Goal: Transaction & Acquisition: Register for event/course

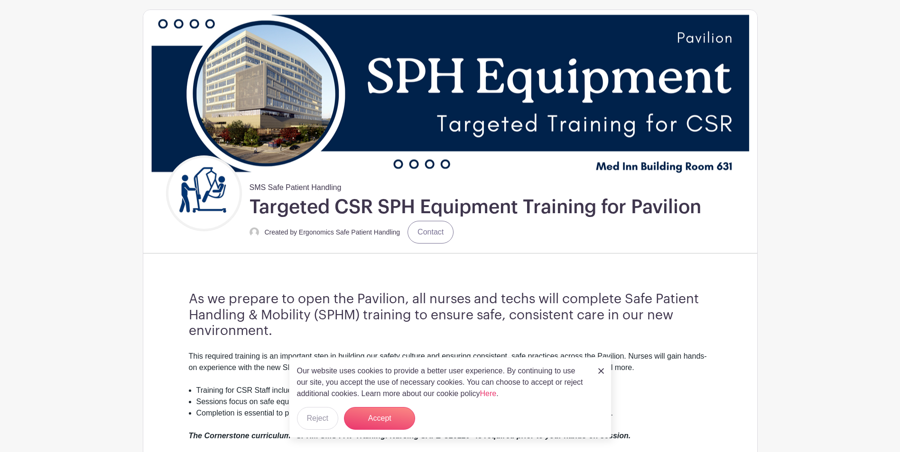
scroll to position [95, 0]
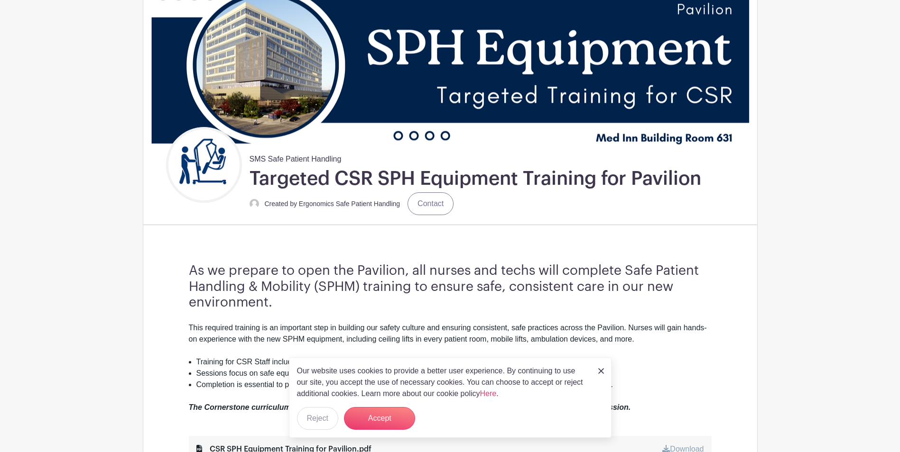
click at [600, 369] on img at bounding box center [601, 372] width 6 height 6
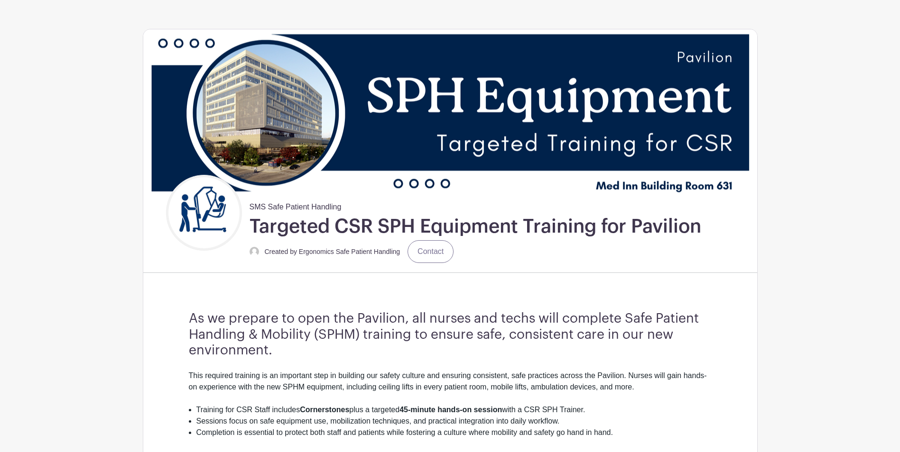
scroll to position [47, 0]
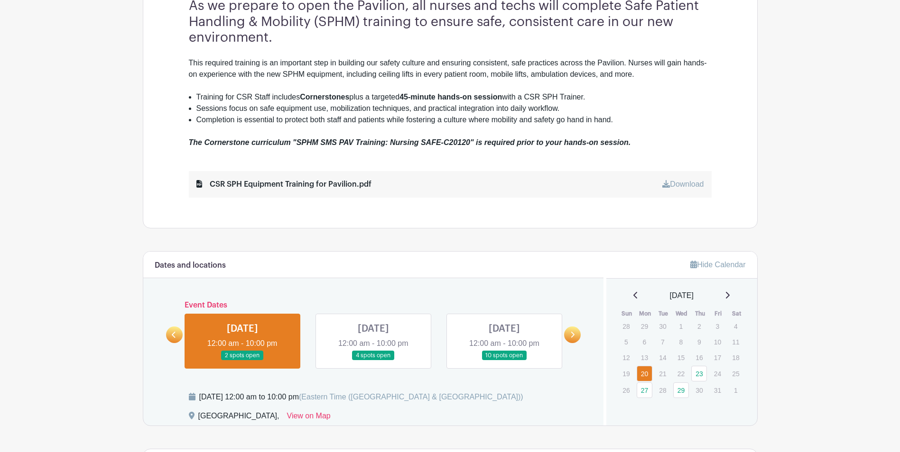
scroll to position [379, 0]
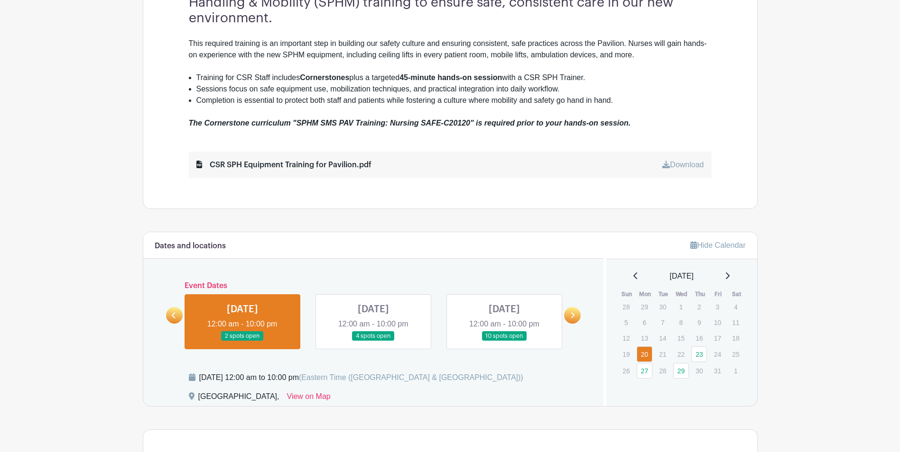
click at [242, 341] on link at bounding box center [242, 341] width 0 height 0
click at [640, 354] on link "20" at bounding box center [644, 355] width 16 height 16
click at [643, 354] on link "20" at bounding box center [644, 355] width 16 height 16
click at [242, 341] on link at bounding box center [242, 341] width 0 height 0
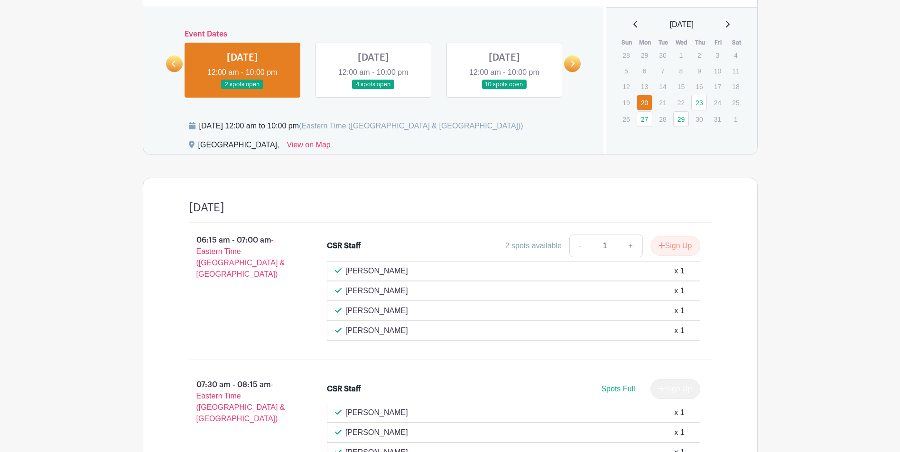
scroll to position [617, 0]
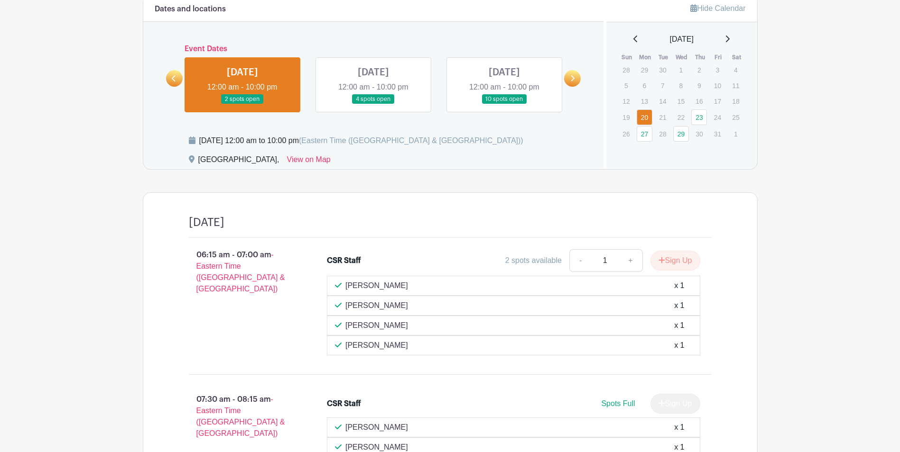
click at [242, 104] on link at bounding box center [242, 104] width 0 height 0
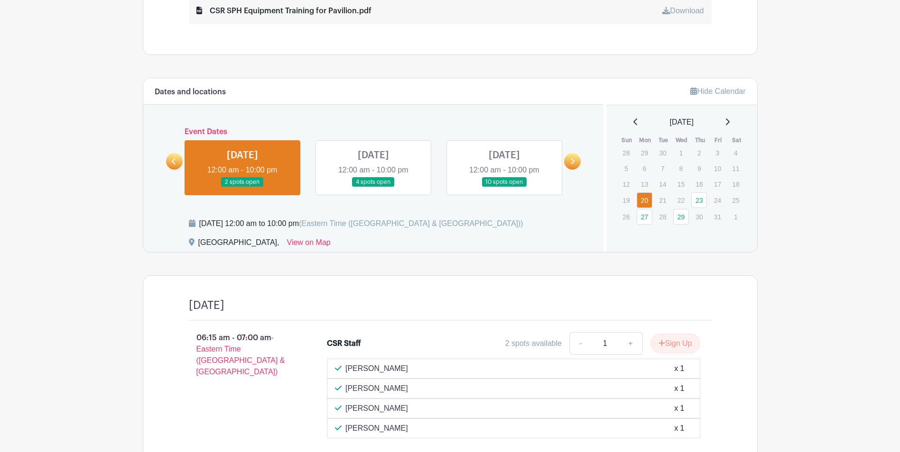
scroll to position [526, 0]
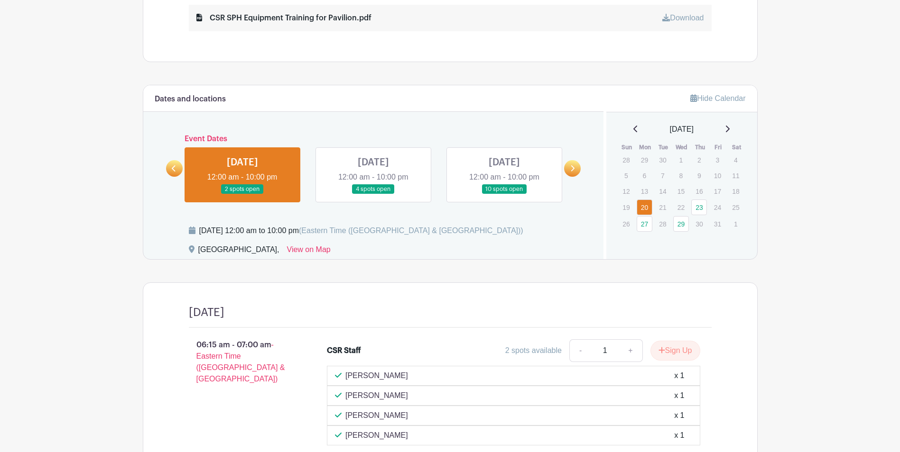
click at [373, 194] on link at bounding box center [373, 194] width 0 height 0
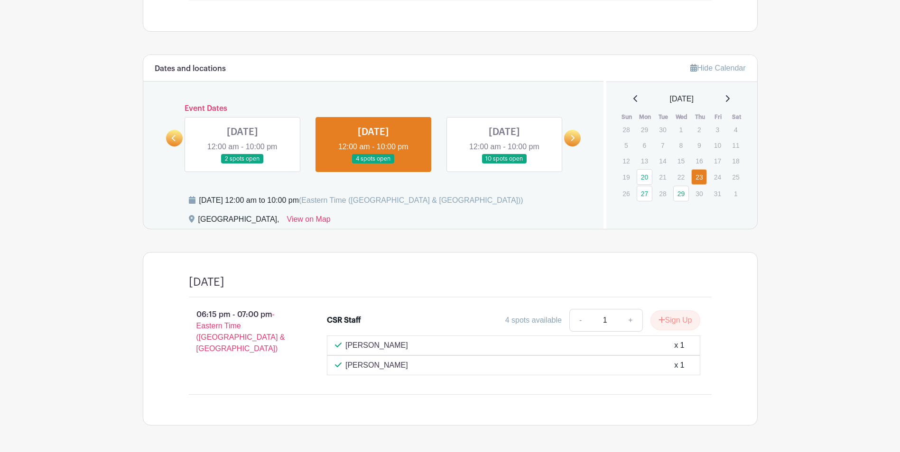
scroll to position [590, 0]
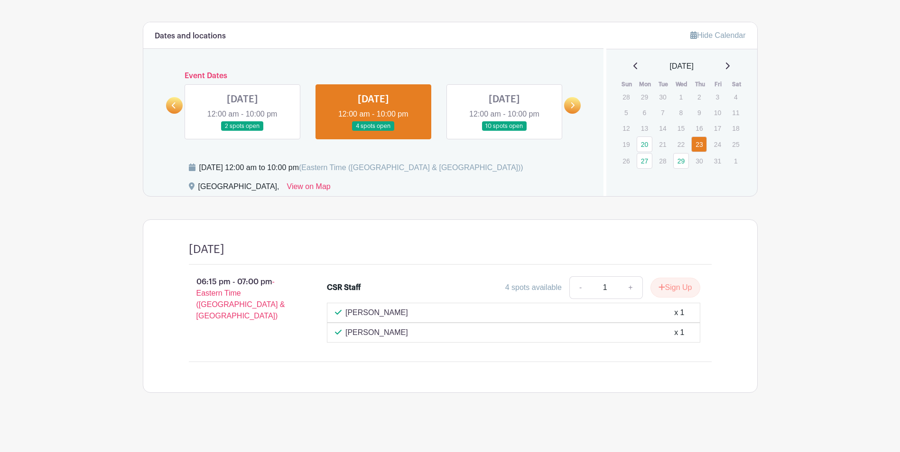
click at [504, 131] on link at bounding box center [504, 131] width 0 height 0
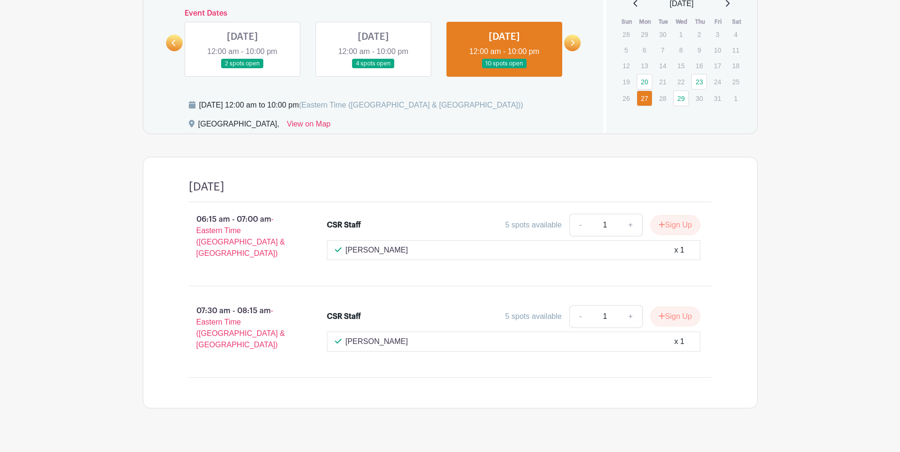
scroll to position [655, 0]
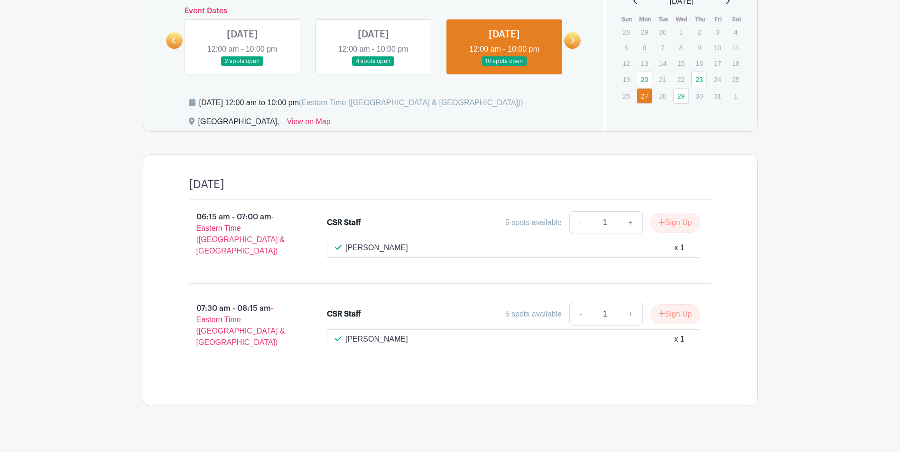
click at [504, 66] on link at bounding box center [504, 66] width 0 height 0
click at [697, 77] on link "23" at bounding box center [699, 80] width 16 height 16
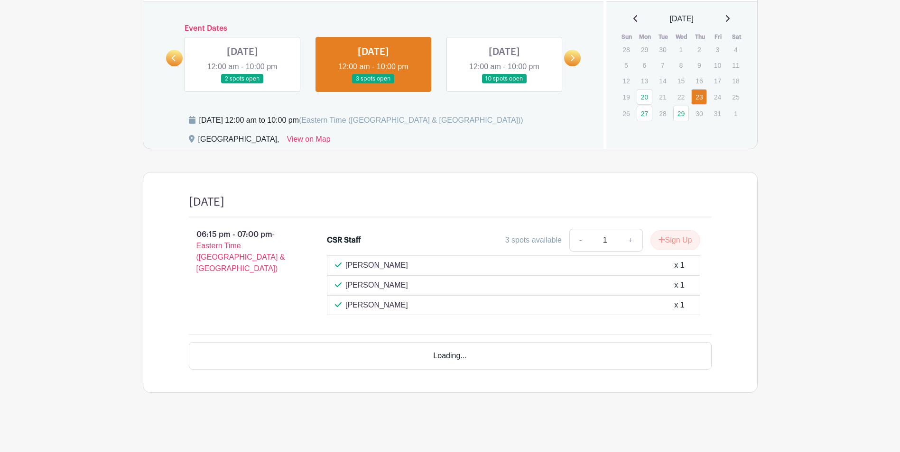
scroll to position [609, 0]
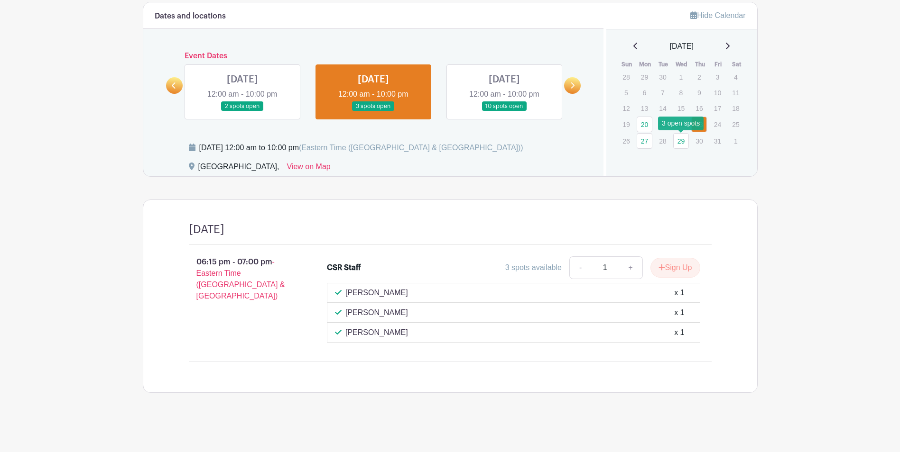
click at [682, 141] on link "29" at bounding box center [681, 141] width 16 height 16
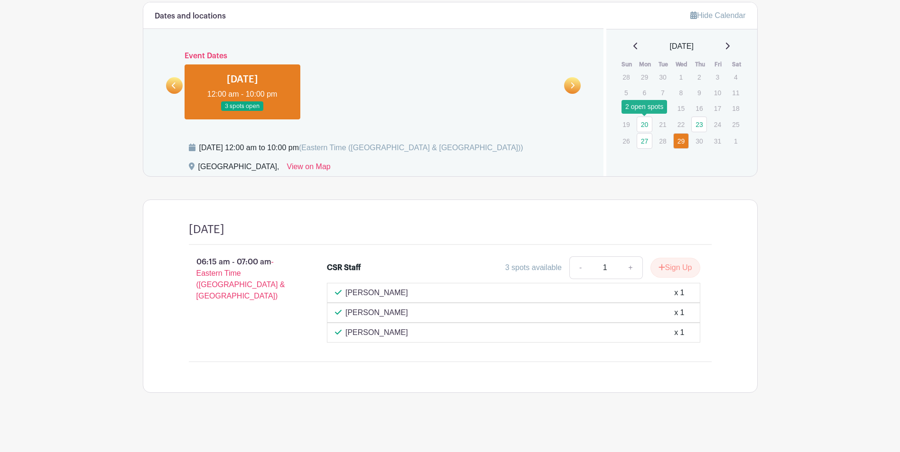
click at [649, 127] on link "20" at bounding box center [644, 125] width 16 height 16
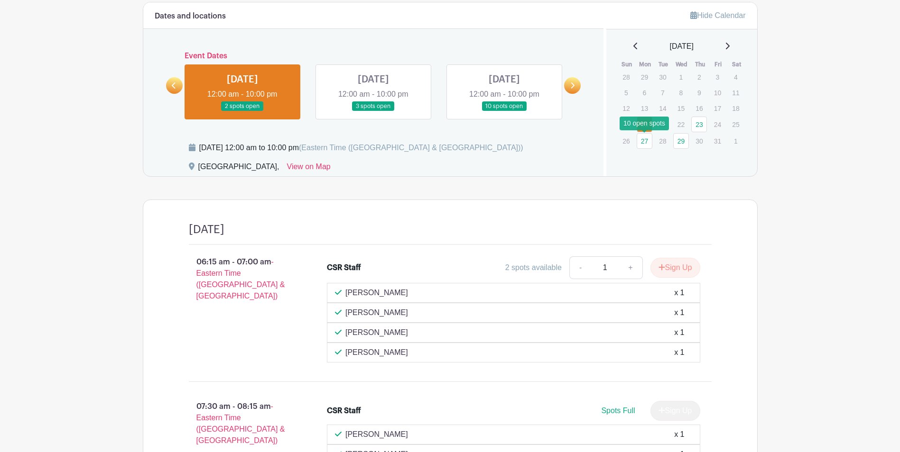
click at [644, 142] on link "27" at bounding box center [644, 141] width 16 height 16
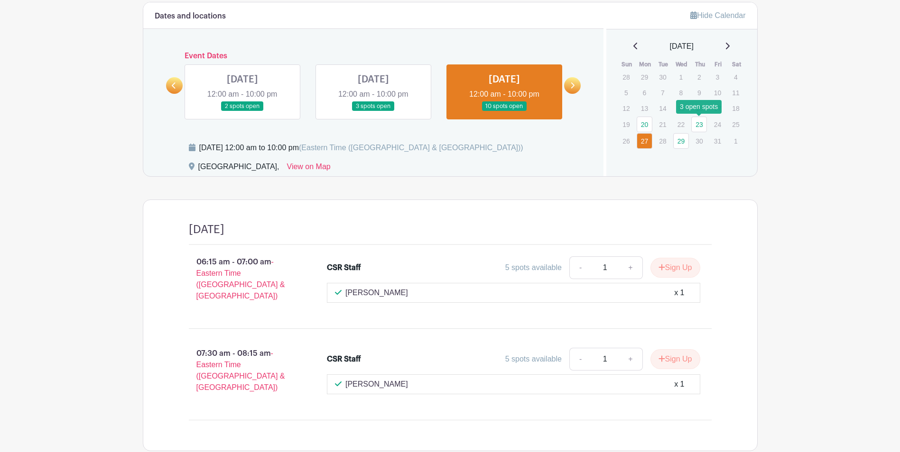
click at [701, 124] on link "23" at bounding box center [699, 125] width 16 height 16
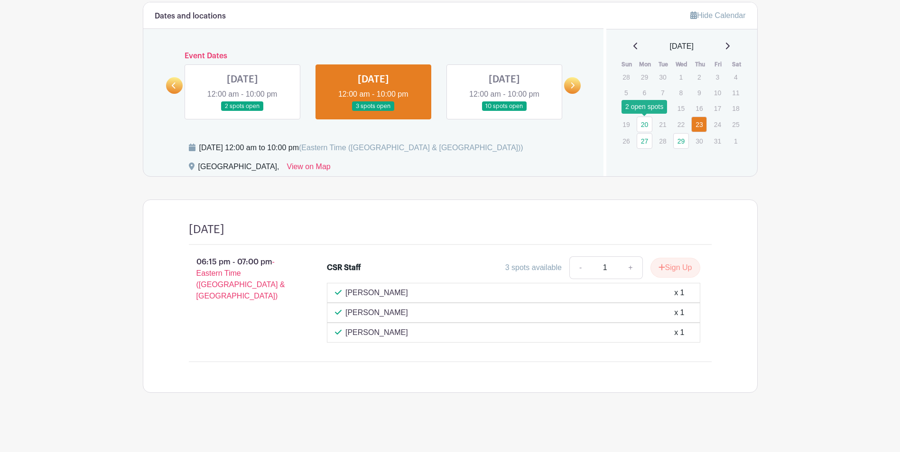
click at [642, 123] on link "20" at bounding box center [644, 125] width 16 height 16
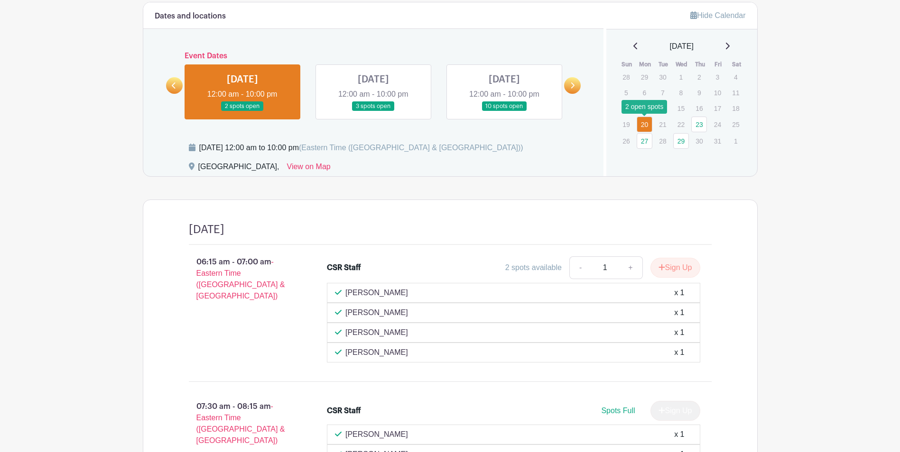
click at [645, 124] on link "20" at bounding box center [644, 125] width 16 height 16
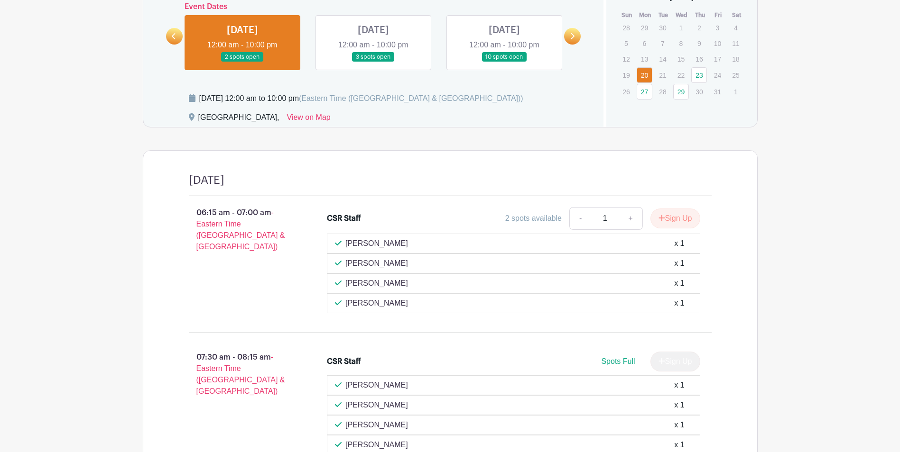
scroll to position [664, 0]
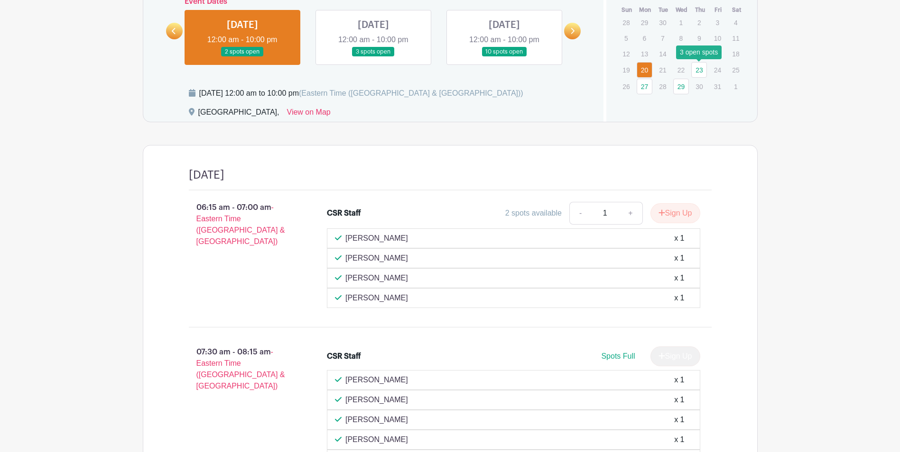
click at [702, 74] on link "23" at bounding box center [699, 70] width 16 height 16
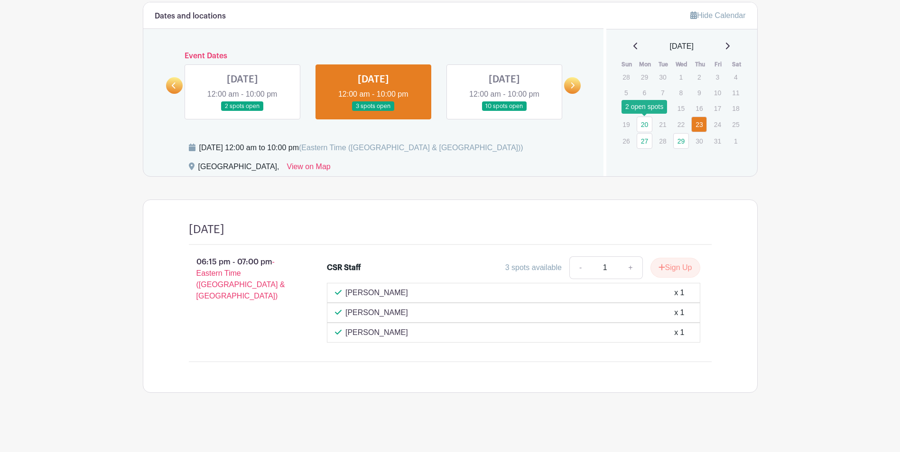
click at [647, 125] on link "20" at bounding box center [644, 125] width 16 height 16
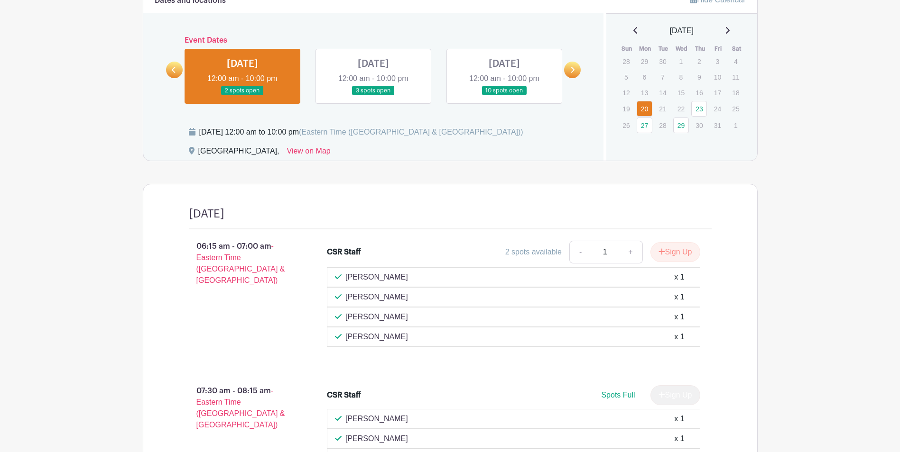
scroll to position [621, 0]
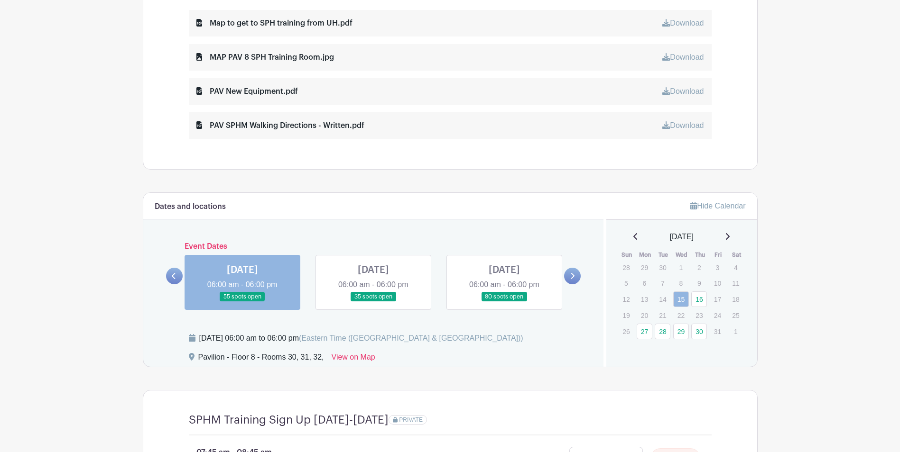
scroll to position [569, 0]
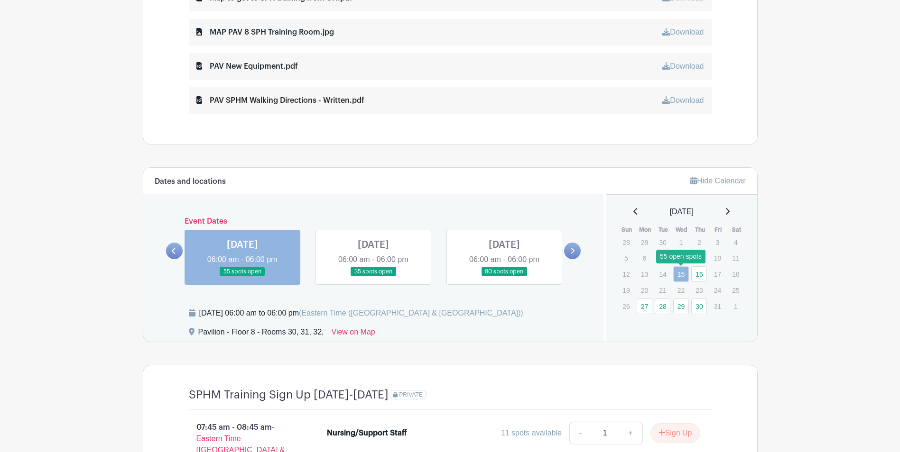
click at [678, 275] on link "15" at bounding box center [681, 275] width 16 height 16
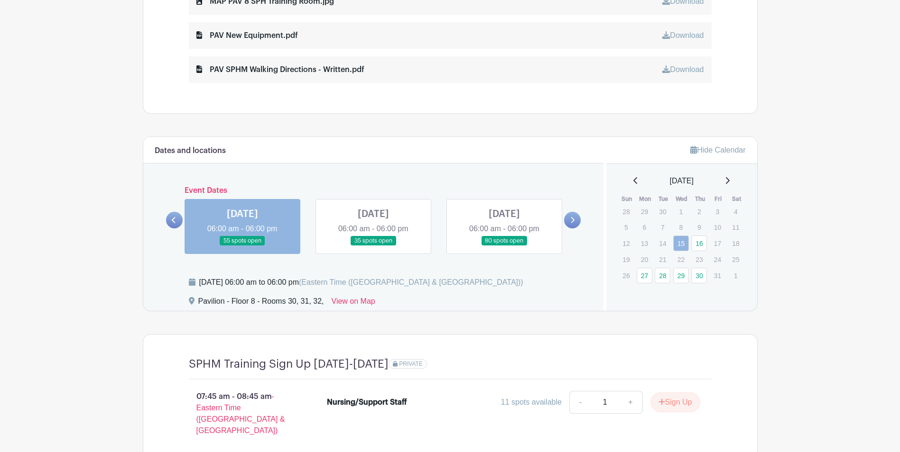
scroll to position [617, 0]
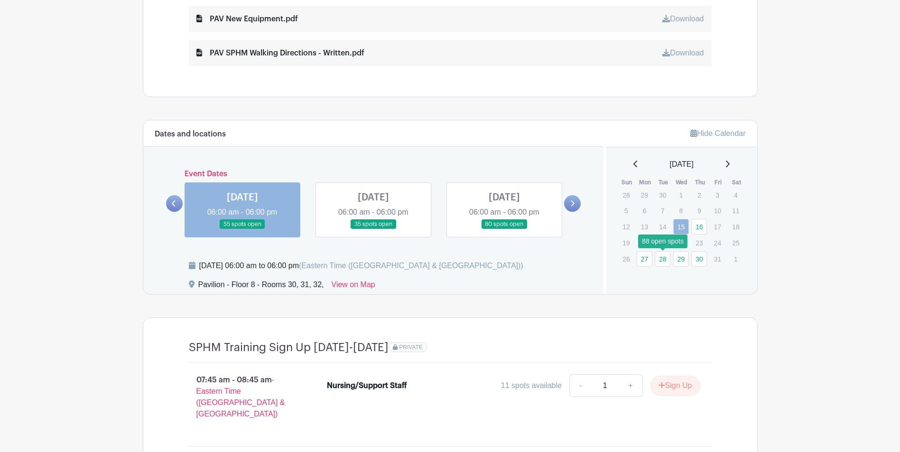
click at [661, 261] on link "28" at bounding box center [663, 259] width 16 height 16
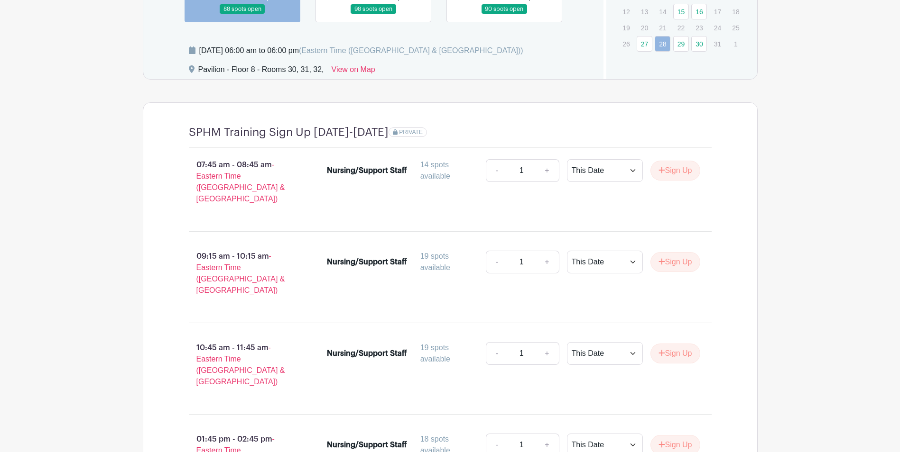
scroll to position [821, 0]
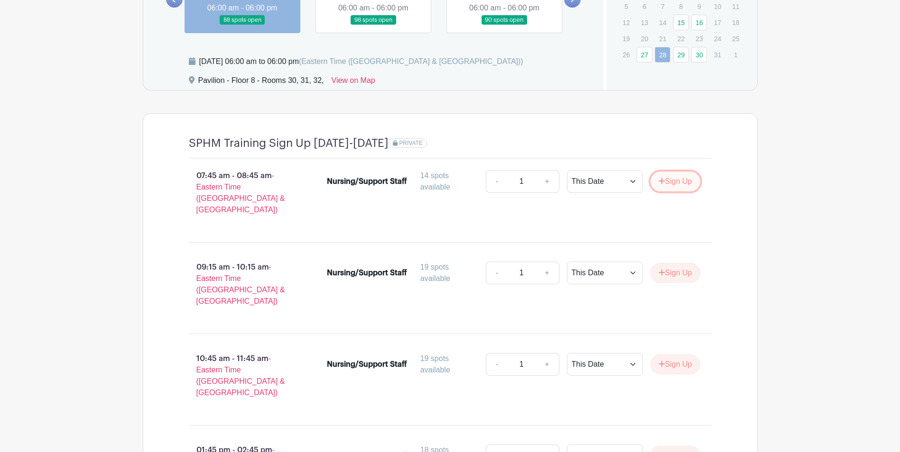
click at [665, 187] on button "Sign Up" at bounding box center [675, 182] width 50 height 20
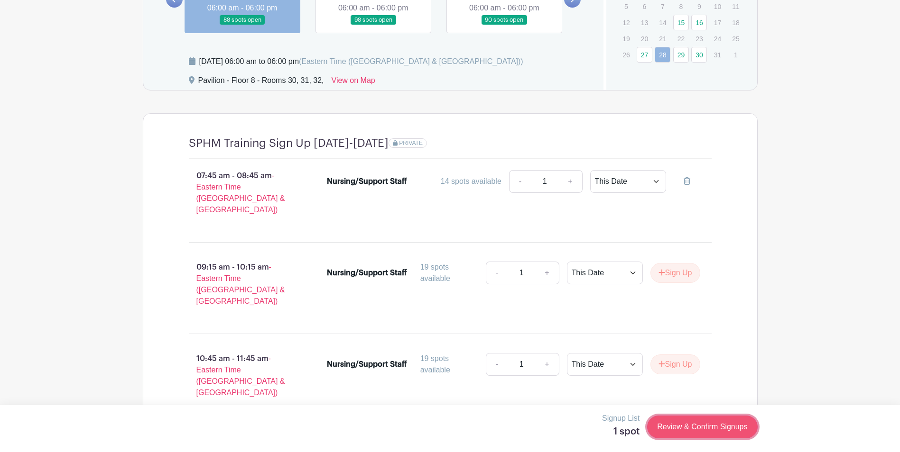
click at [683, 430] on link "Review & Confirm Signups" at bounding box center [702, 427] width 110 height 23
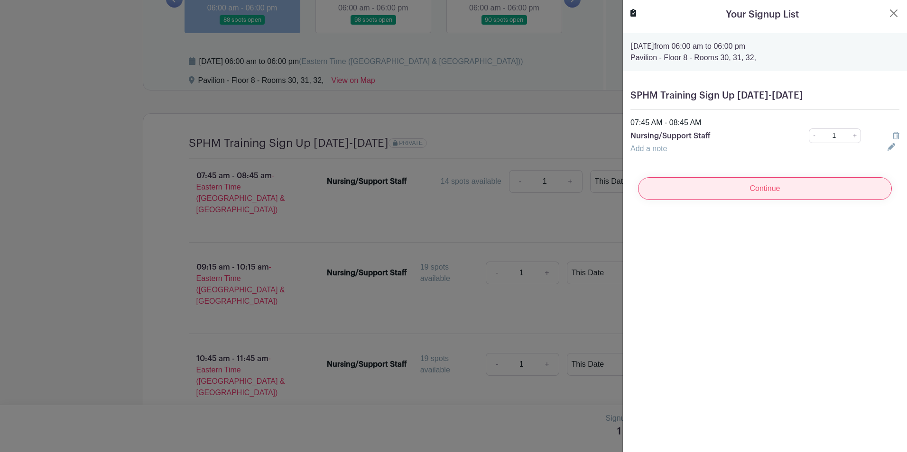
click at [786, 188] on input "Continue" at bounding box center [765, 188] width 254 height 23
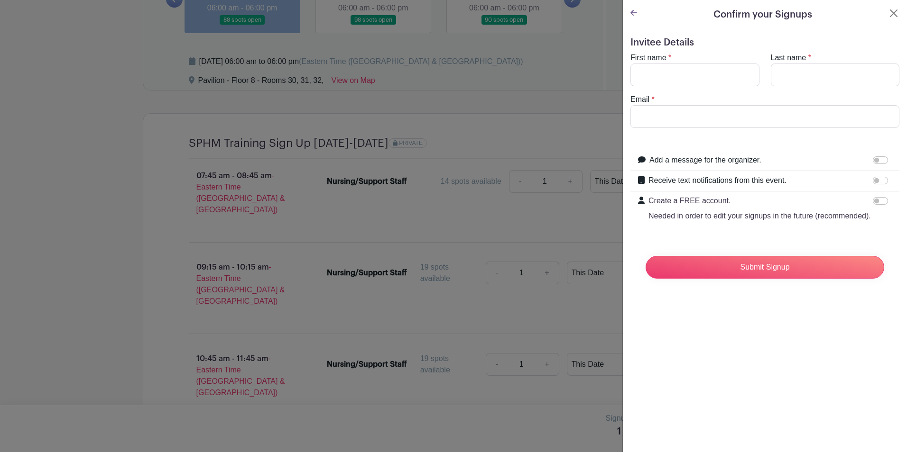
click at [693, 87] on turbo-frame "First name * Last name * Email *" at bounding box center [764, 90] width 269 height 76
click at [692, 81] on input "First name" at bounding box center [694, 75] width 129 height 23
type input "kelechi"
click at [815, 82] on input "Last name" at bounding box center [835, 75] width 129 height 23
type input "Emelue"
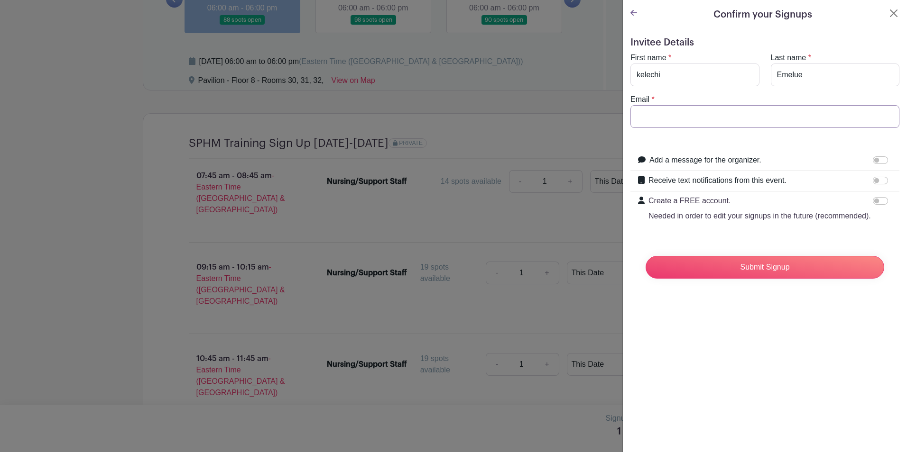
click at [723, 114] on input "Email" at bounding box center [764, 116] width 269 height 23
type input "kfemelue@med.umich.edu"
click at [753, 279] on input "Submit Signup" at bounding box center [765, 267] width 239 height 23
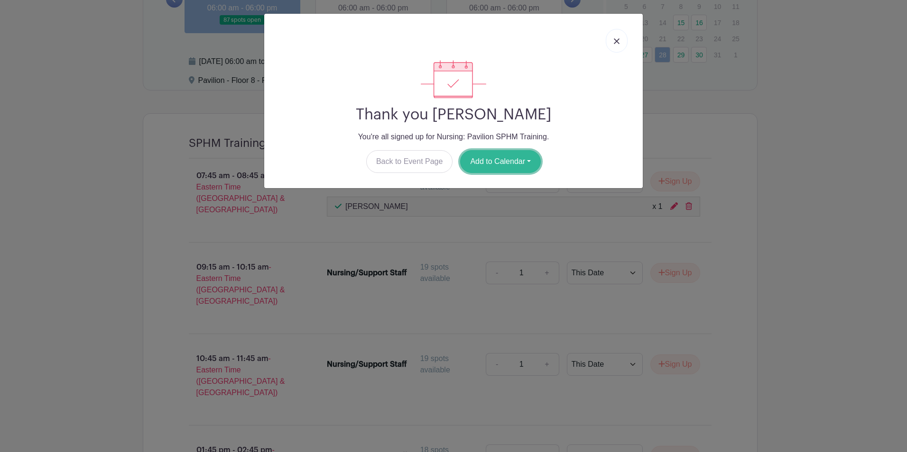
click at [529, 166] on button "Add to Calendar" at bounding box center [500, 161] width 81 height 23
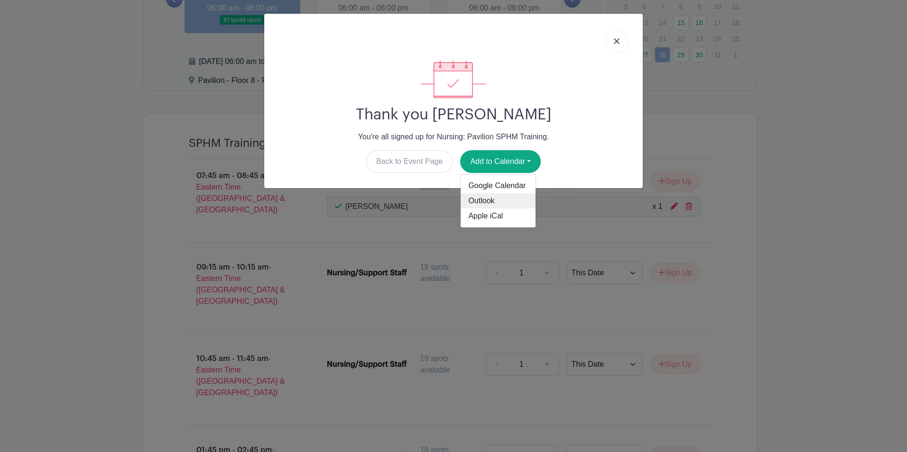
click at [497, 198] on link "Outlook" at bounding box center [498, 201] width 75 height 15
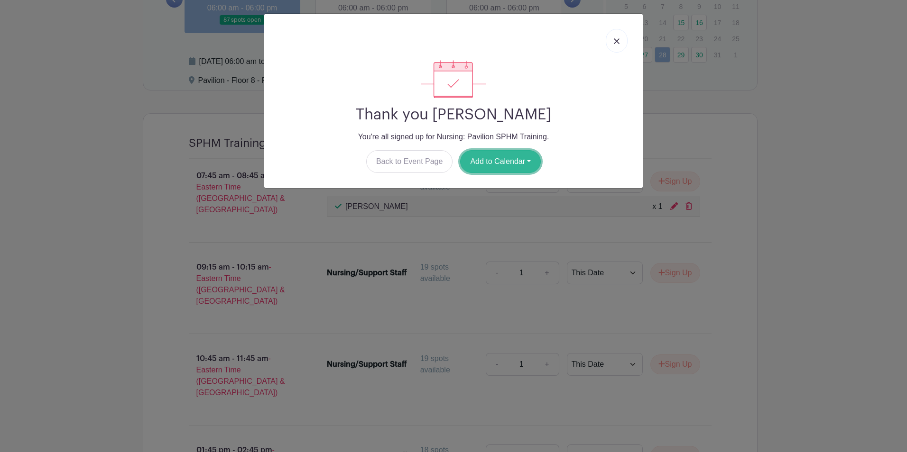
click at [518, 167] on button "Add to Calendar" at bounding box center [500, 161] width 81 height 23
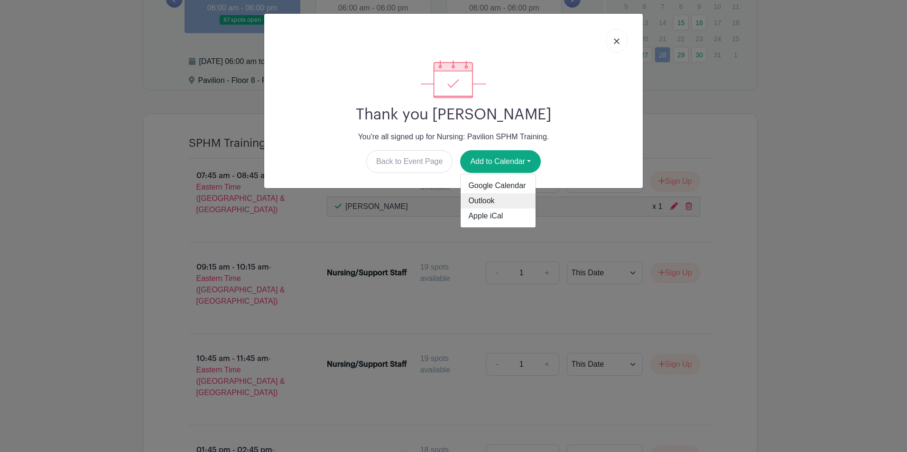
click at [506, 201] on link "Outlook" at bounding box center [498, 201] width 75 height 15
click at [865, 74] on div "Thank you kelechi Emelue You're all signed up for Nursing: Pavilion SPHM Traini…" at bounding box center [453, 226] width 907 height 452
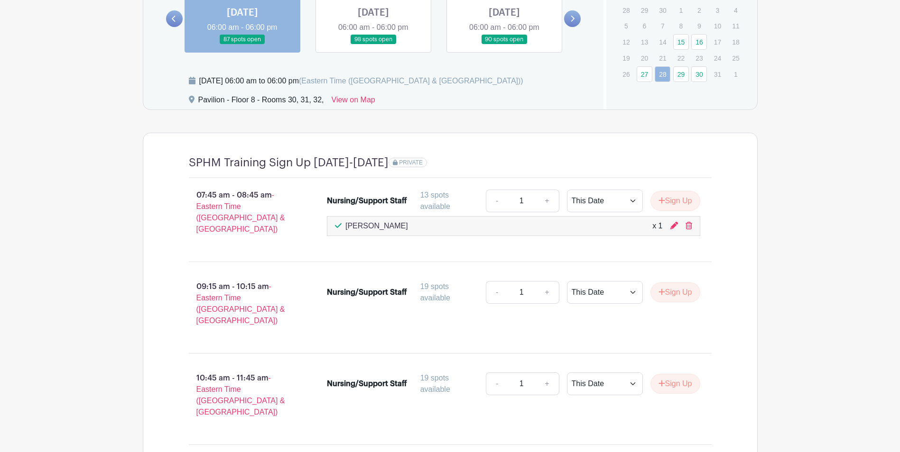
scroll to position [778, 0]
